Goal: Complete application form

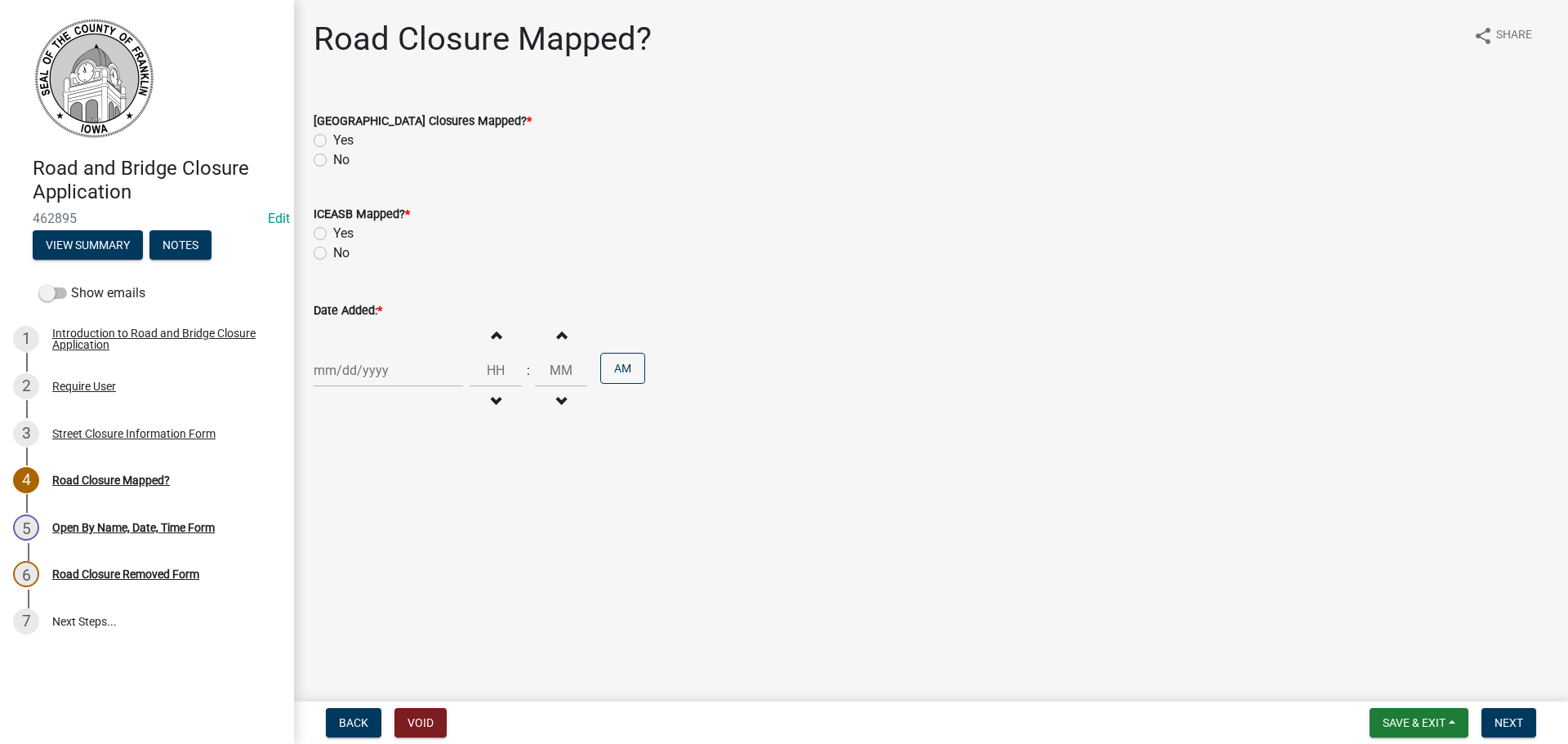
click at [333, 140] on label "Yes" at bounding box center [343, 140] width 20 height 19
click at [333, 140] on input "Yes" at bounding box center [338, 136] width 11 height 11
radio input "true"
drag, startPoint x: 318, startPoint y: 234, endPoint x: 335, endPoint y: 273, distance: 42.5
click at [333, 234] on label "Yes" at bounding box center [343, 234] width 20 height 19
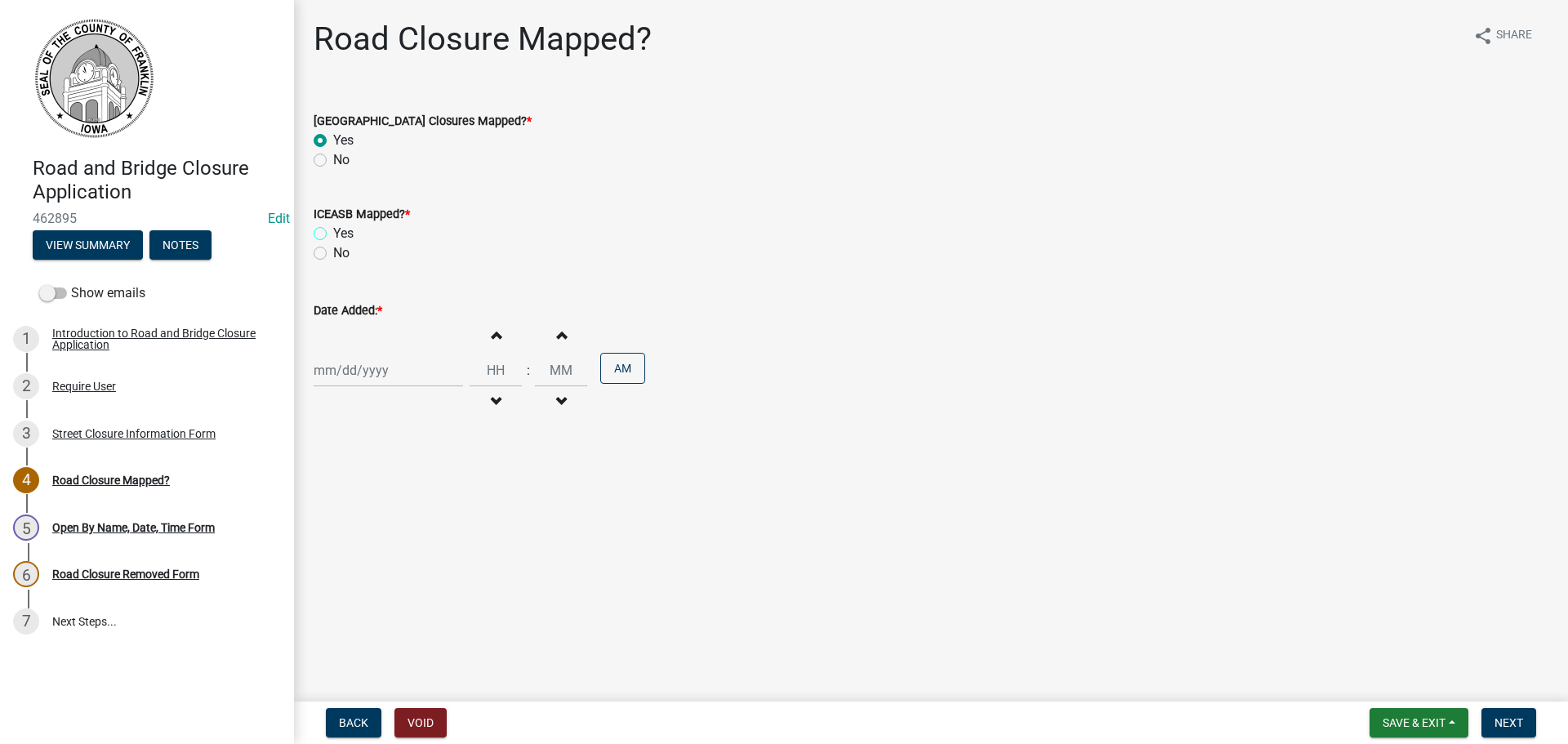
click at [333, 234] on input "Yes" at bounding box center [338, 229] width 11 height 11
radio input "true"
select select "8"
select select "2025"
click at [362, 371] on div "Jan Feb Mar Apr May Jun Jul Aug Sep Oct Nov Dec 1525 1526 1527 1528 1529 1530 1…" at bounding box center [389, 370] width 150 height 33
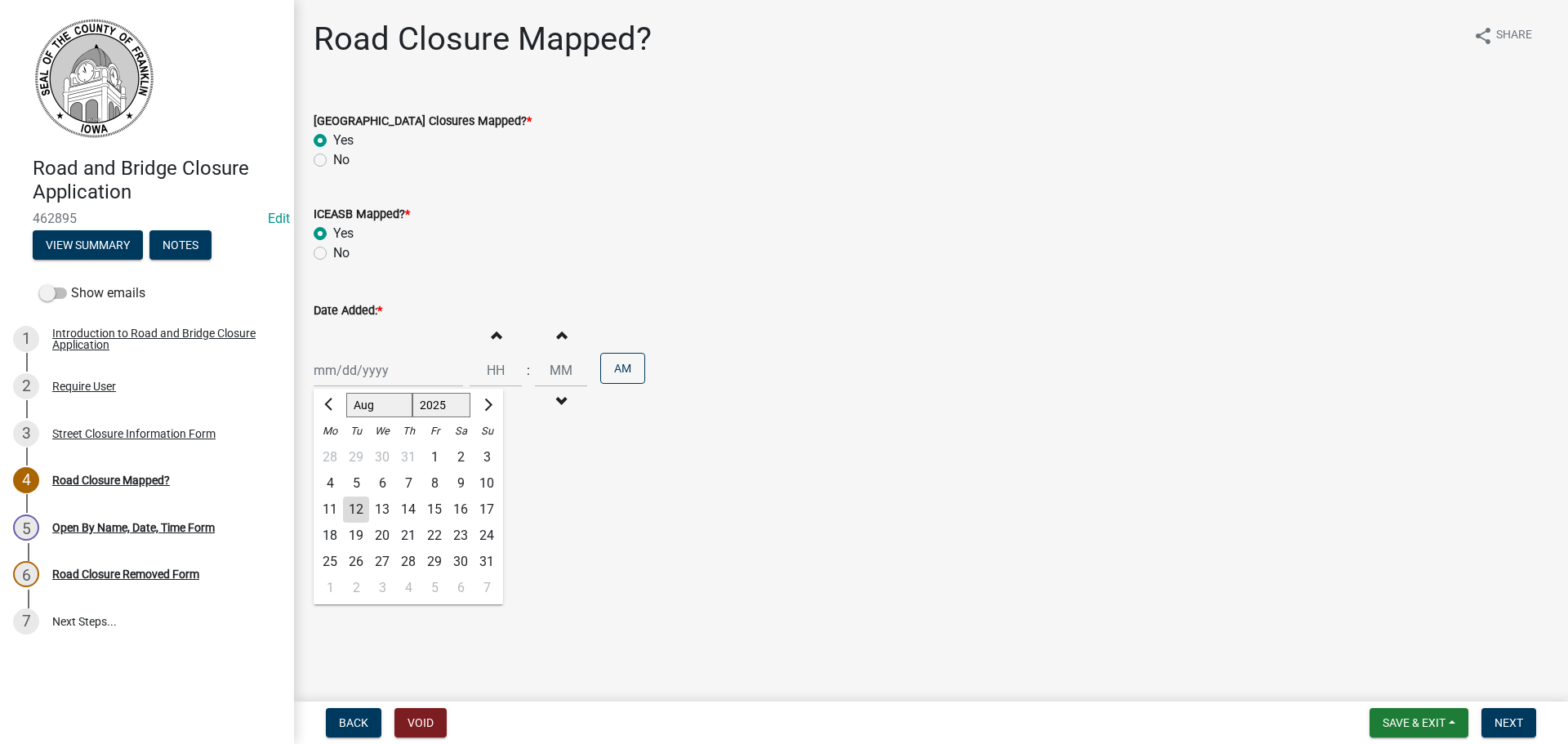
drag, startPoint x: 358, startPoint y: 507, endPoint x: 401, endPoint y: 480, distance: 50.8
click at [357, 507] on div "12" at bounding box center [356, 510] width 26 height 26
type input "08/12/2025"
click at [494, 371] on input "Hours" at bounding box center [495, 370] width 52 height 33
type input "02"
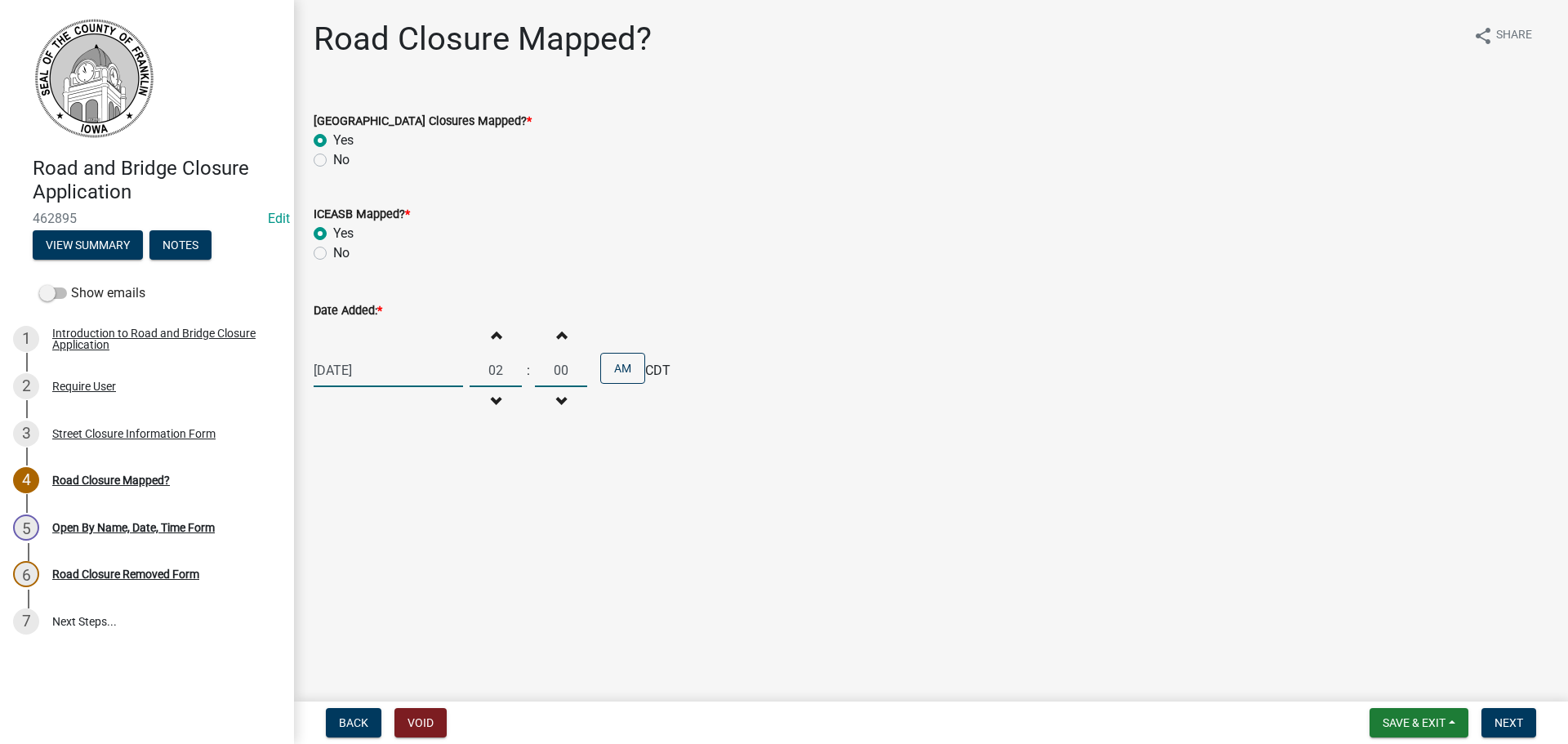
click at [551, 373] on input "00" at bounding box center [561, 370] width 52 height 33
type input "27"
click at [621, 369] on button "AM" at bounding box center [622, 368] width 45 height 31
click at [725, 490] on main "Road Closure Mapped? share Share Franklin County Road & Bridge Closures Mapped?…" at bounding box center [932, 347] width 1274 height 696
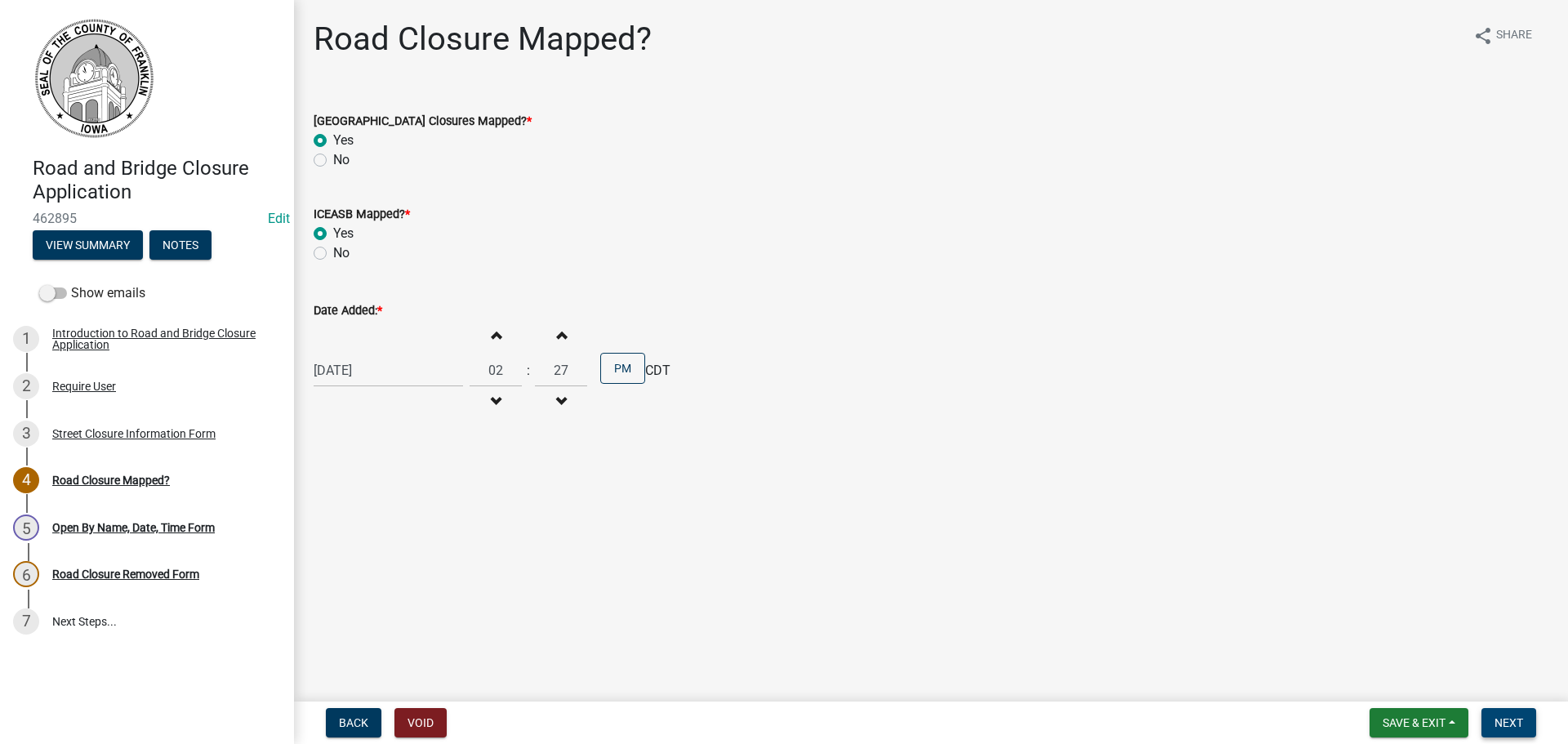
click at [1514, 723] on span "Next" at bounding box center [1509, 723] width 28 height 13
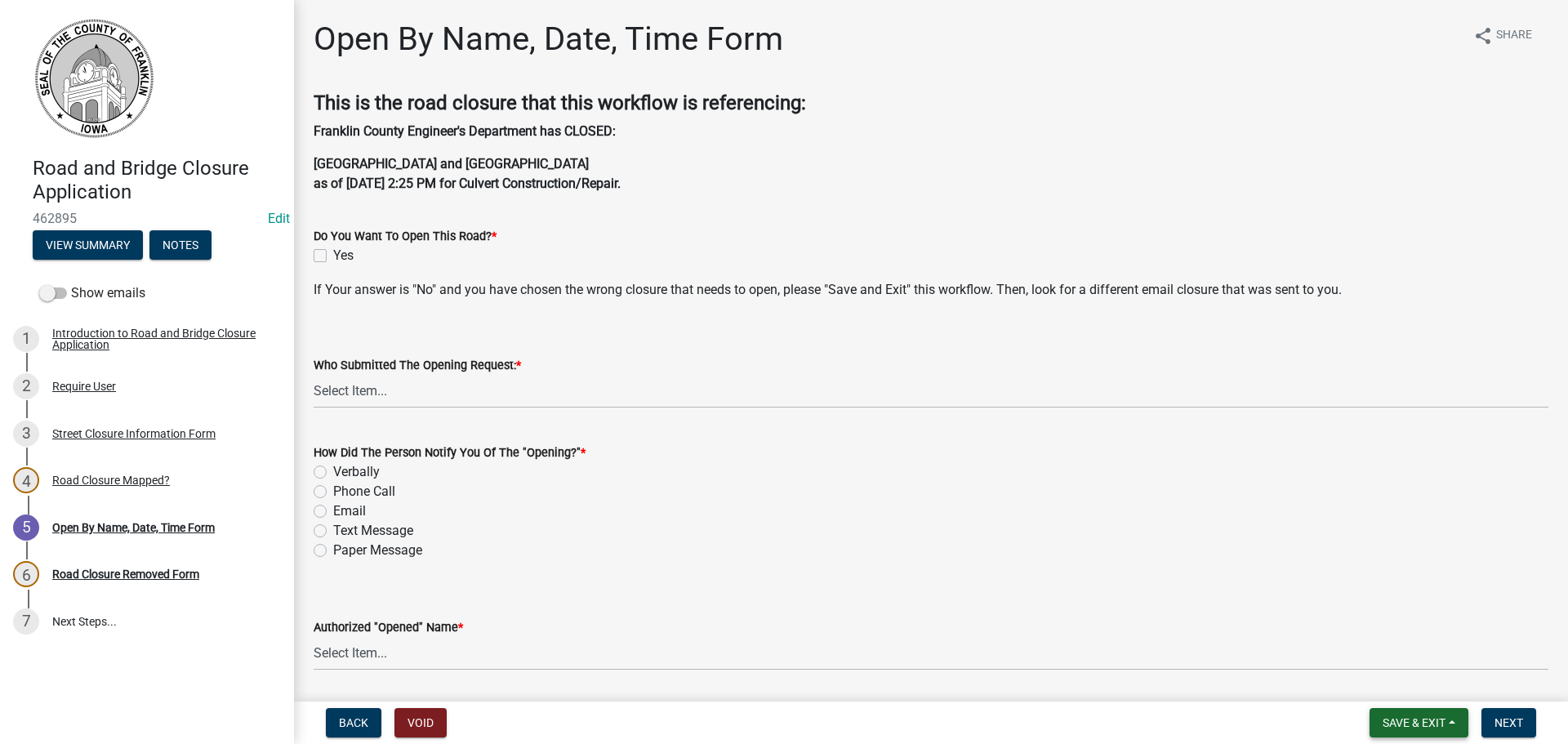
click at [1452, 722] on button "Save & Exit" at bounding box center [1419, 722] width 99 height 29
click at [1416, 683] on button "Save & Exit" at bounding box center [1403, 681] width 130 height 39
